Goal: Task Accomplishment & Management: Use online tool/utility

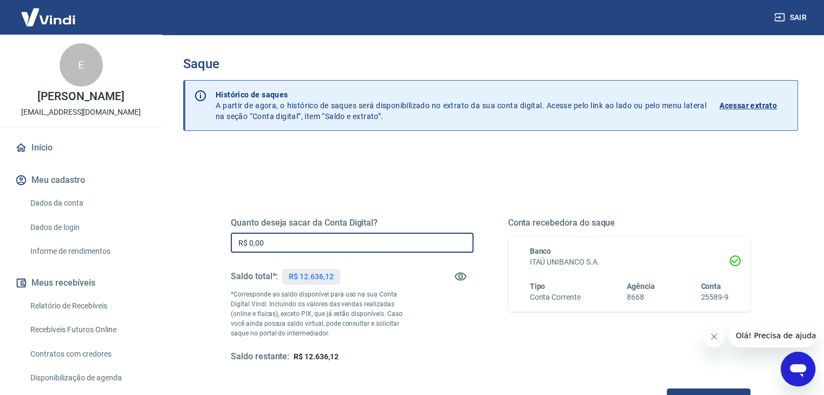
drag, startPoint x: 331, startPoint y: 237, endPoint x: 171, endPoint y: 218, distance: 161.5
click at [200, 224] on div "Quanto deseja sacar da Conta Digital? R$ 0,00 ​ Saldo total*: R$ 12.636,12 *Cor…" at bounding box center [490, 341] width 615 height 387
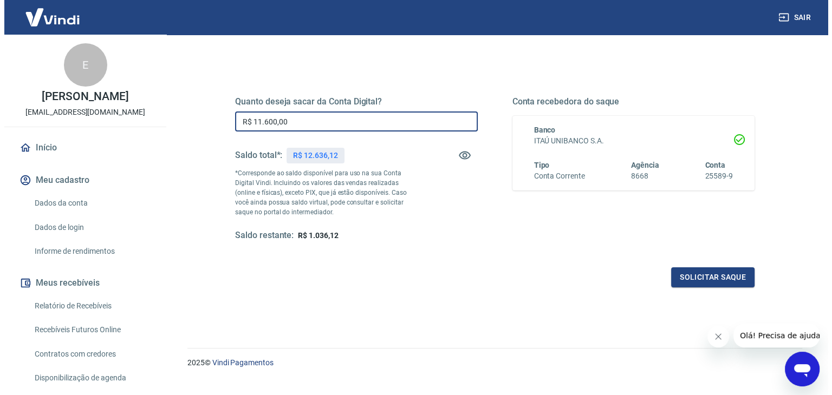
scroll to position [140, 0]
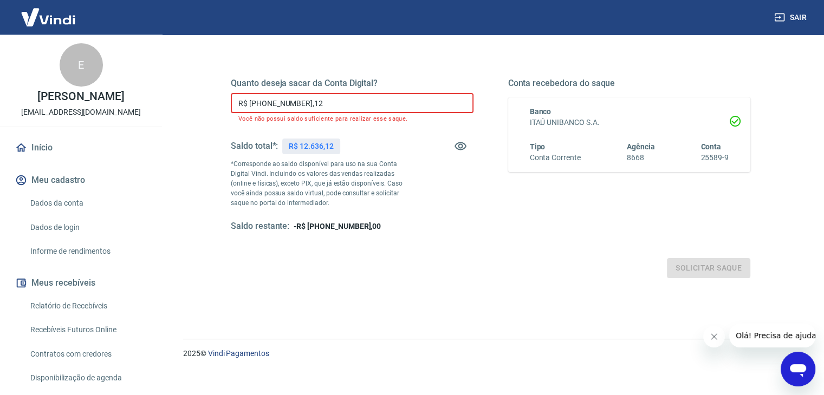
drag, startPoint x: 325, startPoint y: 102, endPoint x: 73, endPoint y: 89, distance: 252.2
click at [73, 89] on div "Sair E [PERSON_NAME] LOSSO [EMAIL_ADDRESS][DOMAIN_NAME] Início Meu cadastro Dad…" at bounding box center [412, 57] width 824 height 395
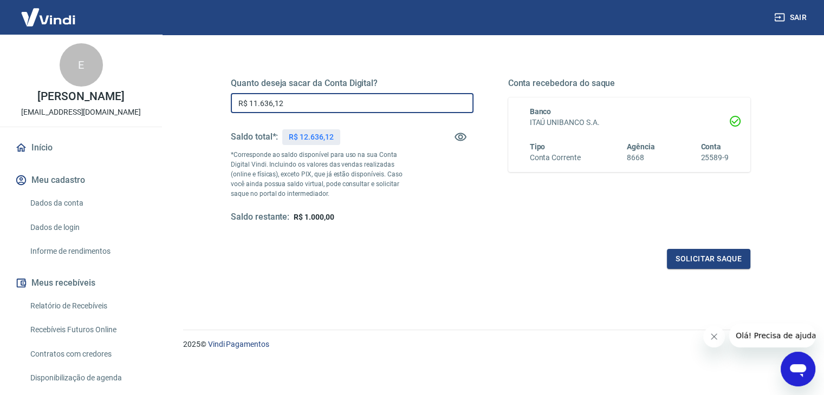
type input "R$ 11.636,12"
click at [449, 223] on div "Quanto deseja sacar da Conta Digital? R$ 11.636,12 ​ Saldo total*: R$ 12.636,12…" at bounding box center [490, 160] width 519 height 217
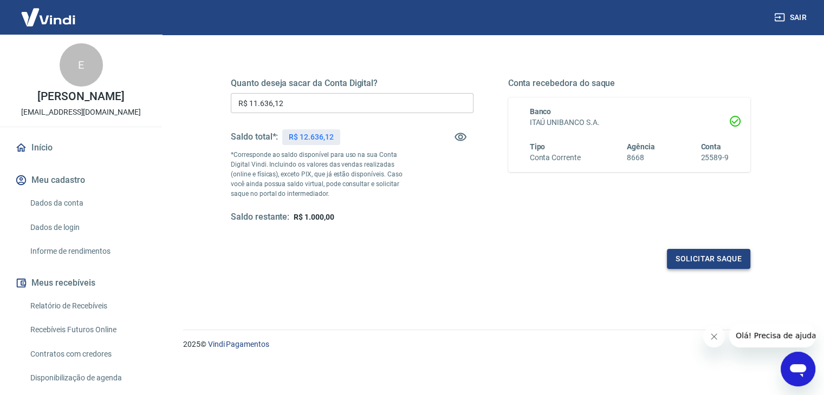
click at [684, 249] on button "Solicitar saque" at bounding box center [708, 259] width 83 height 20
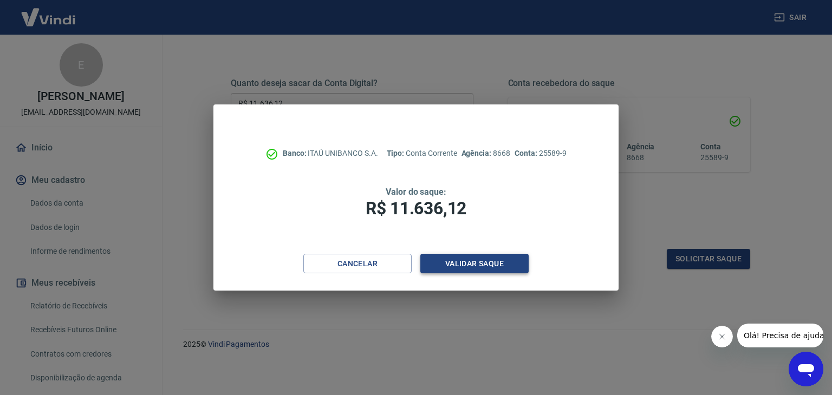
click at [468, 266] on button "Validar saque" at bounding box center [474, 264] width 108 height 20
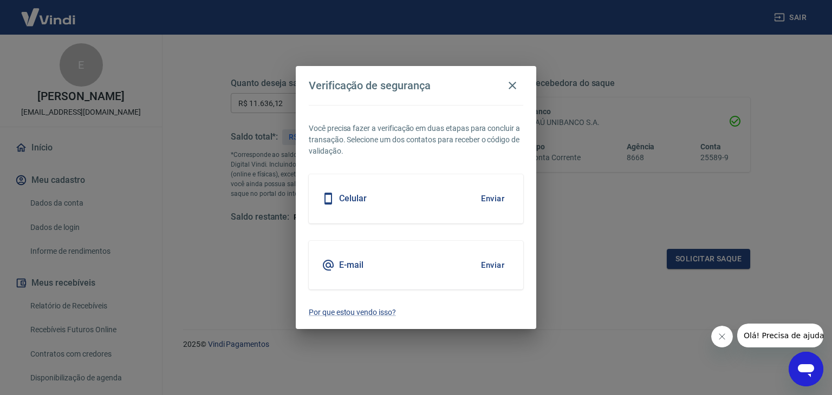
click at [493, 266] on button "Enviar" at bounding box center [492, 265] width 35 height 23
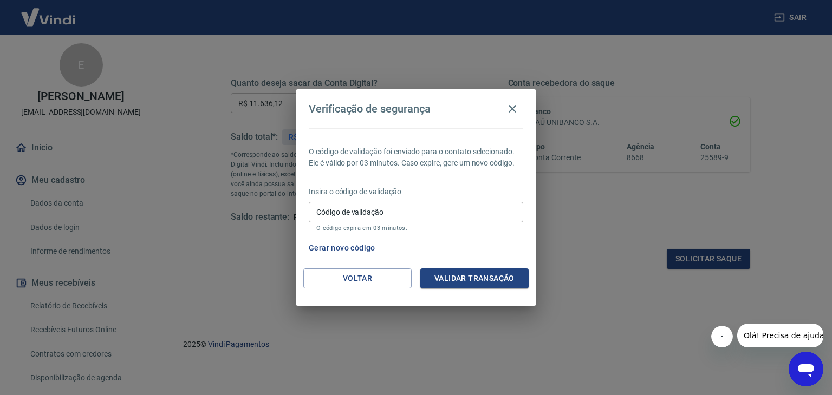
click at [405, 199] on div "Insira o código de validação Código de validação Código de validação O código e…" at bounding box center [416, 209] width 214 height 47
click at [410, 221] on div "Código de validação Código de validação O código expira em 03 minutos." at bounding box center [416, 216] width 214 height 29
click at [414, 200] on div "Insira o código de validação Código de validação Código de validação O código e…" at bounding box center [416, 209] width 214 height 47
click at [420, 209] on input "Código de validação" at bounding box center [416, 212] width 214 height 20
paste input "471927"
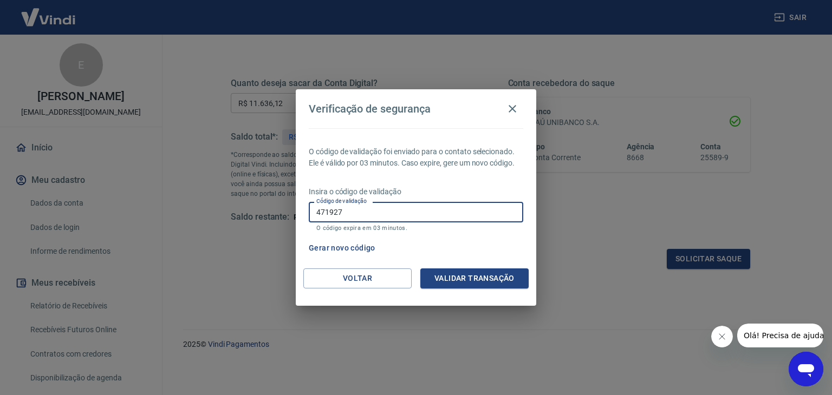
paste input "471927"
drag, startPoint x: 389, startPoint y: 215, endPoint x: 199, endPoint y: 206, distance: 190.8
click at [199, 206] on div "Verificação de segurança O código de validação foi enviado para o contato selec…" at bounding box center [416, 197] width 832 height 395
paste input "text"
type input "471927"
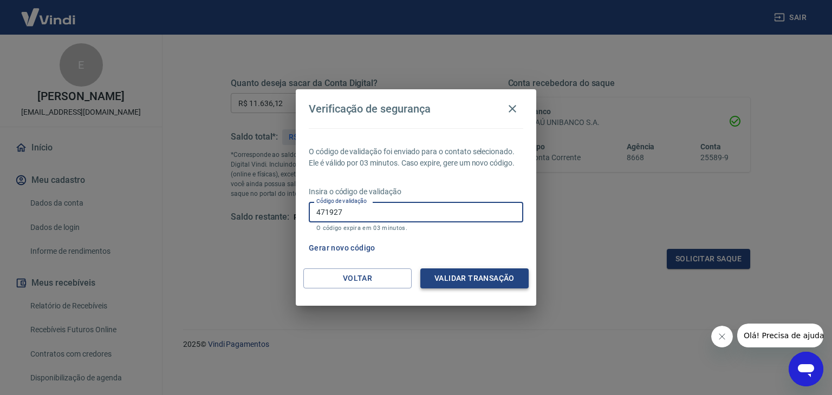
click at [451, 279] on button "Validar transação" at bounding box center [474, 279] width 108 height 20
